Goal: Obtain resource: Obtain resource

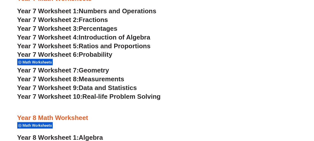
scroll to position [1524, 0]
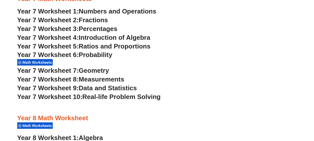
click at [97, 71] on span "Geometry" at bounding box center [94, 71] width 30 height 8
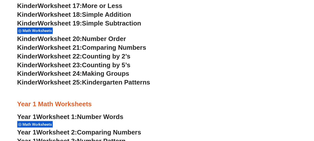
scroll to position [351, 0]
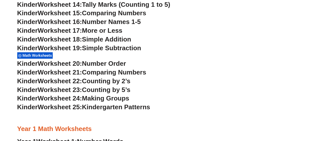
click at [299, 62] on div "Kindergarten Math Worksheets Kinder Worksheet 1: Trading & Coloring Numbers Kin…" at bounding box center [157, 141] width 285 height 685
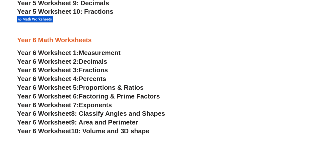
scroll to position [1108, 0]
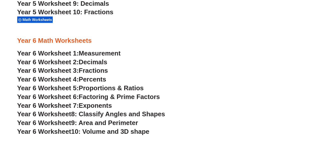
click at [105, 51] on span "Measurement" at bounding box center [100, 54] width 42 height 8
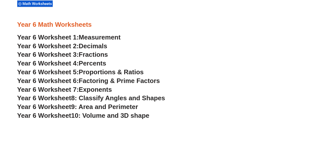
scroll to position [1123, 0]
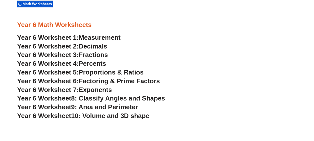
click at [160, 97] on span "8: Classify Angles and Shapes" at bounding box center [118, 99] width 94 height 8
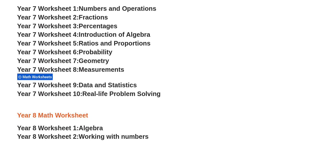
scroll to position [1495, 0]
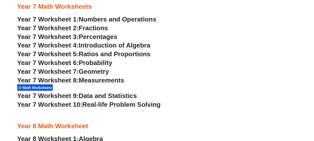
click at [114, 78] on span "Measurements" at bounding box center [102, 81] width 46 height 8
click at [101, 74] on span "Geometry" at bounding box center [94, 72] width 30 height 8
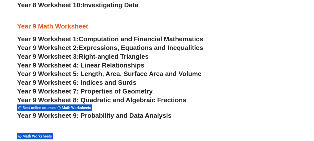
scroll to position [1714, 0]
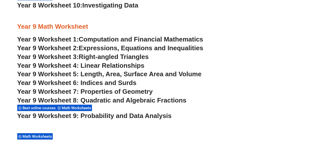
click at [141, 56] on span "Right-angled Triangles" at bounding box center [114, 57] width 70 height 8
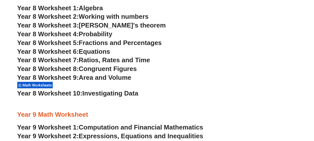
scroll to position [1625, 0]
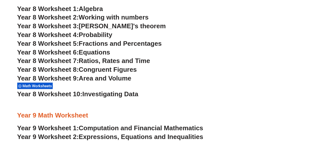
click at [127, 69] on span "Congruent Figures" at bounding box center [108, 70] width 58 height 8
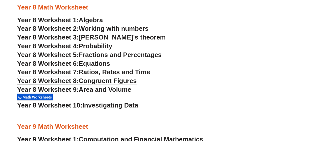
scroll to position [1609, 0]
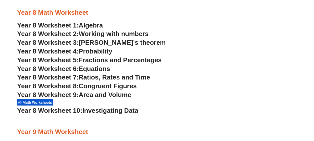
click at [141, 46] on span "[PERSON_NAME]'s theorem" at bounding box center [122, 43] width 87 height 8
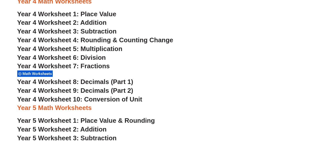
scroll to position [919, 0]
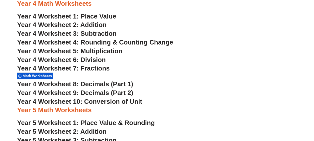
click at [115, 52] on span "Year 4 Worksheet 5: Multiplication" at bounding box center [69, 51] width 105 height 8
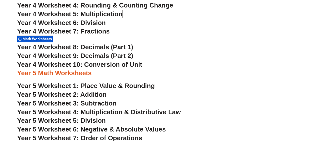
scroll to position [955, 0]
